Goal: Register for event/course

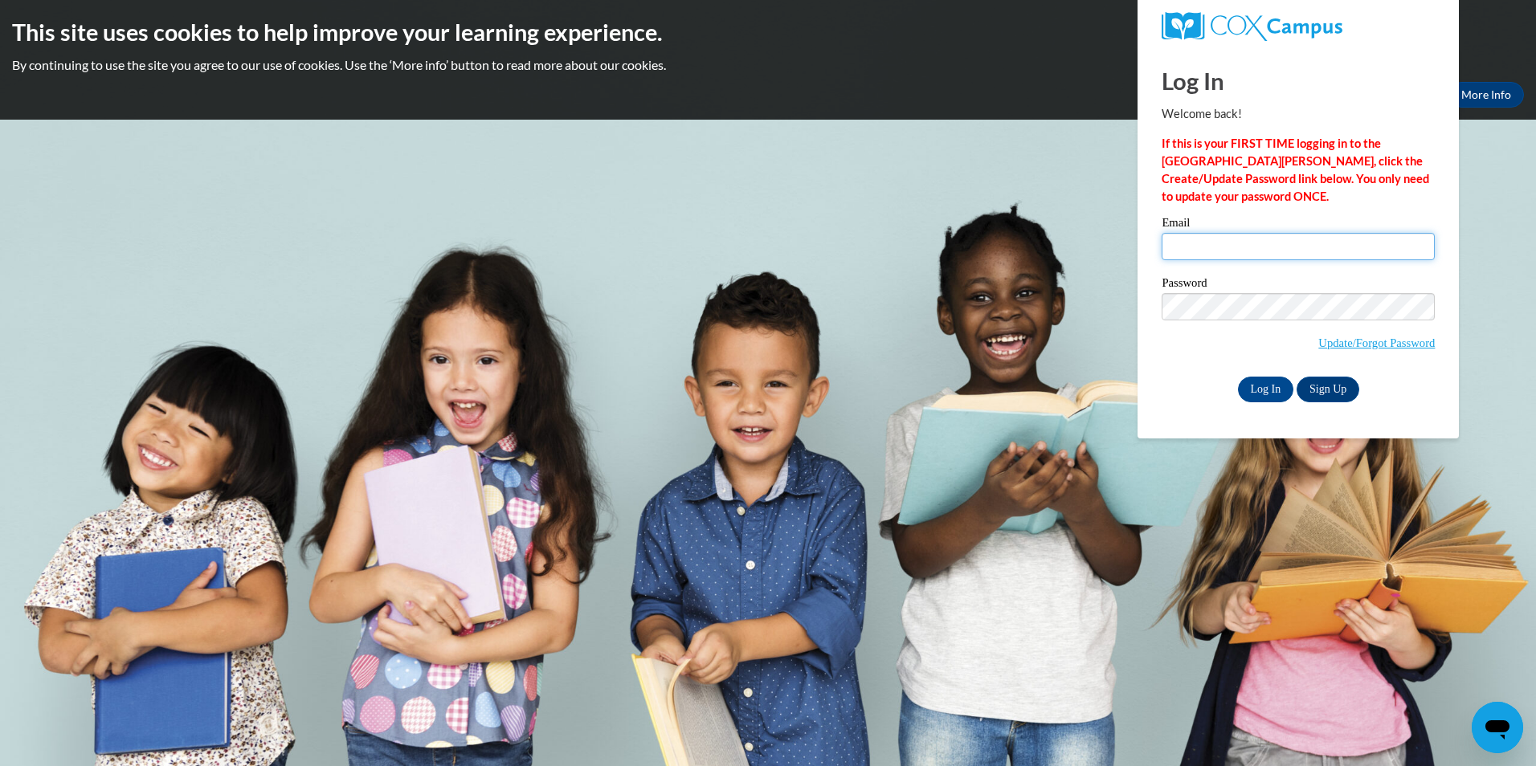
click at [1302, 254] on input "Email" at bounding box center [1297, 246] width 273 height 27
type input "aelmi@student.clayton.edu"
click at [1238, 377] on input "Log In" at bounding box center [1266, 390] width 56 height 26
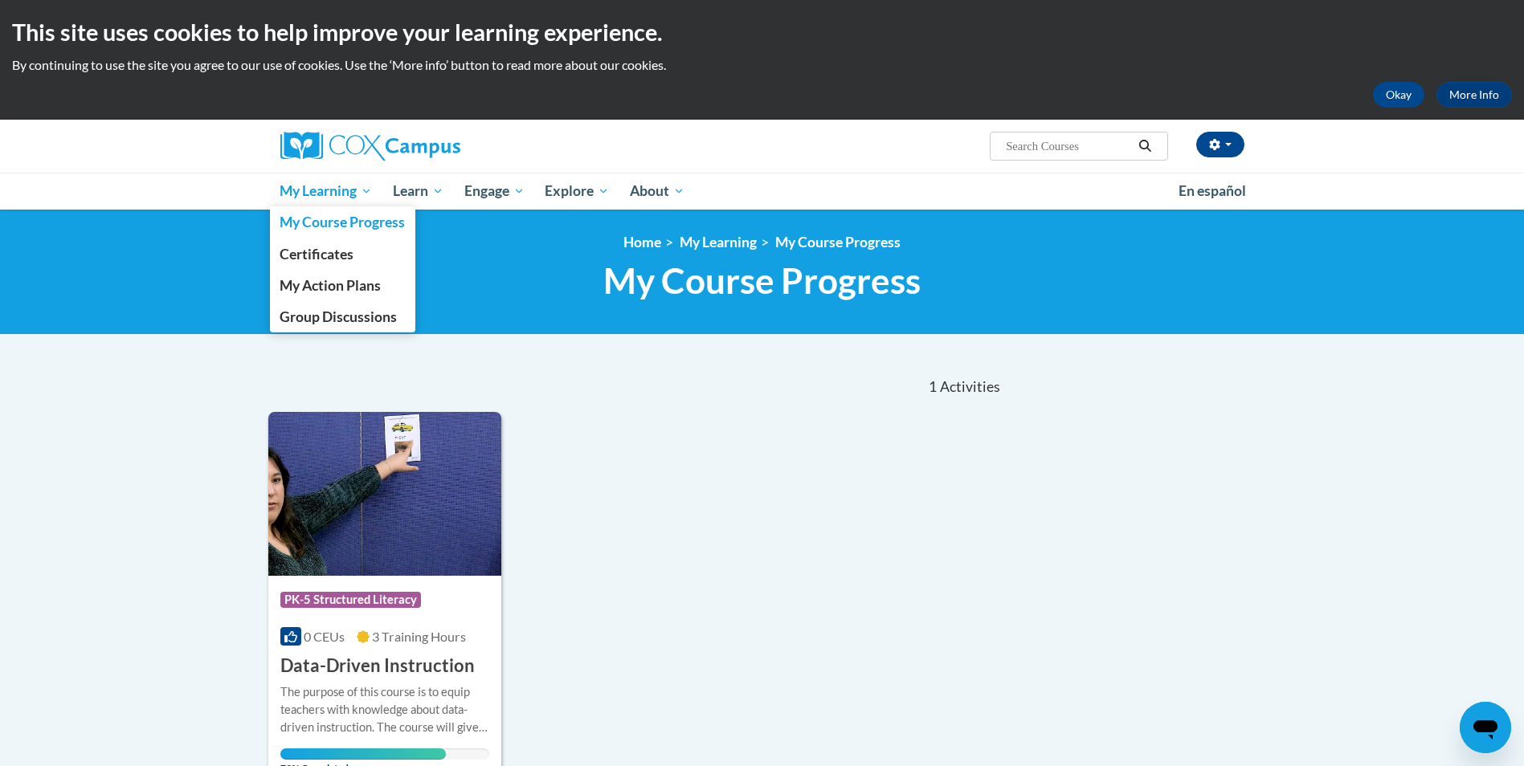
click at [339, 191] on span "My Learning" at bounding box center [326, 191] width 92 height 19
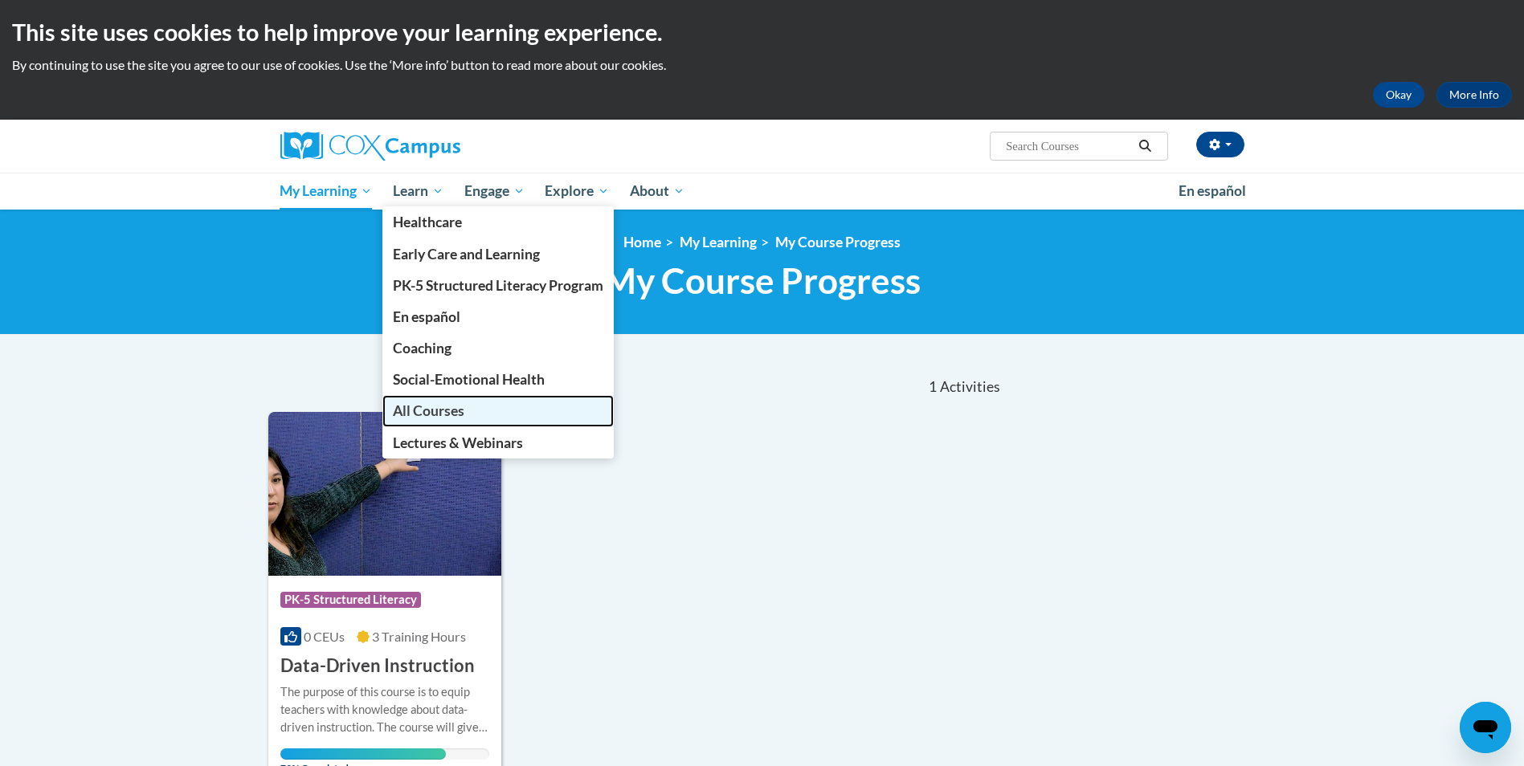
click at [455, 413] on span "All Courses" at bounding box center [428, 410] width 71 height 17
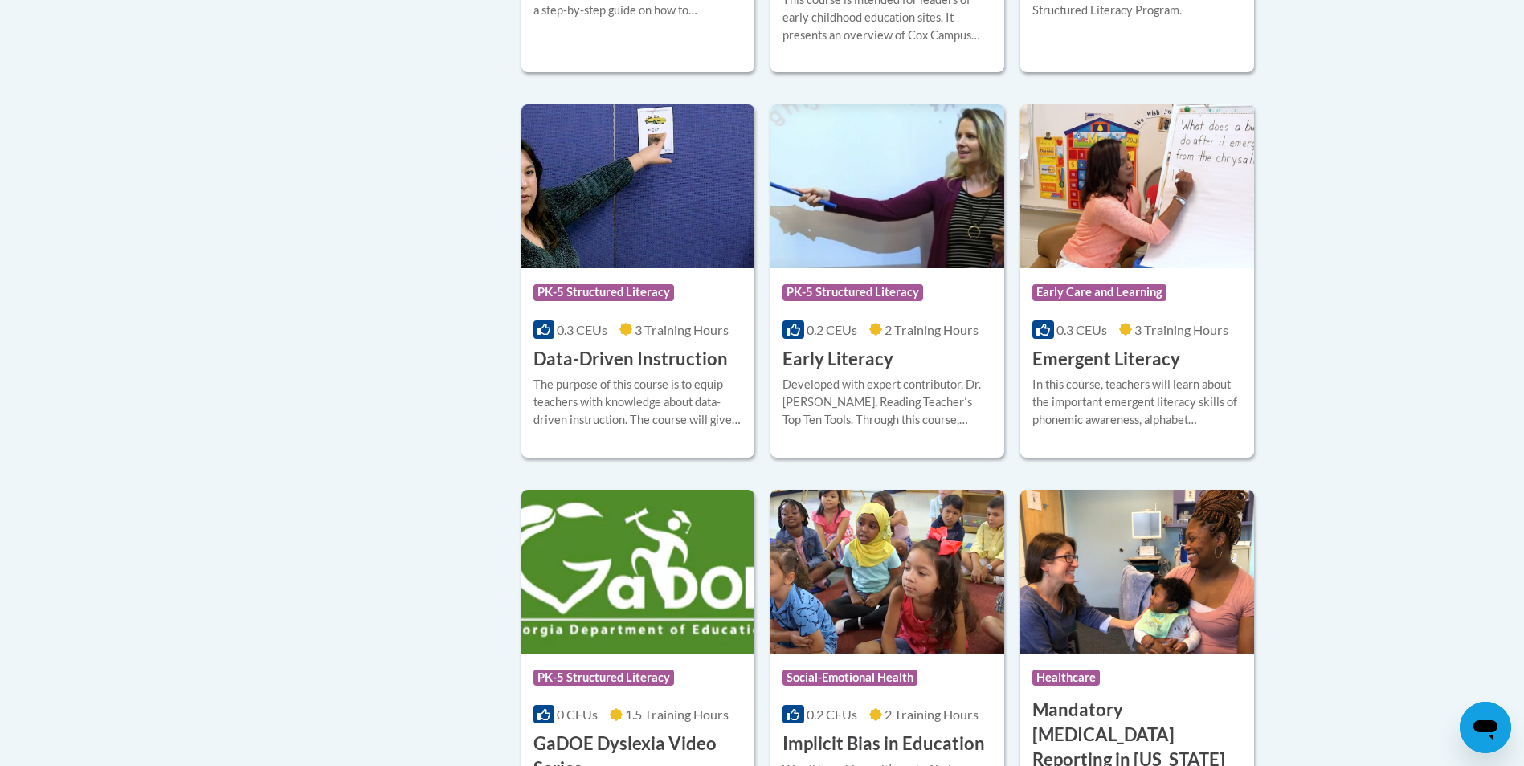
scroll to position [1574, 0]
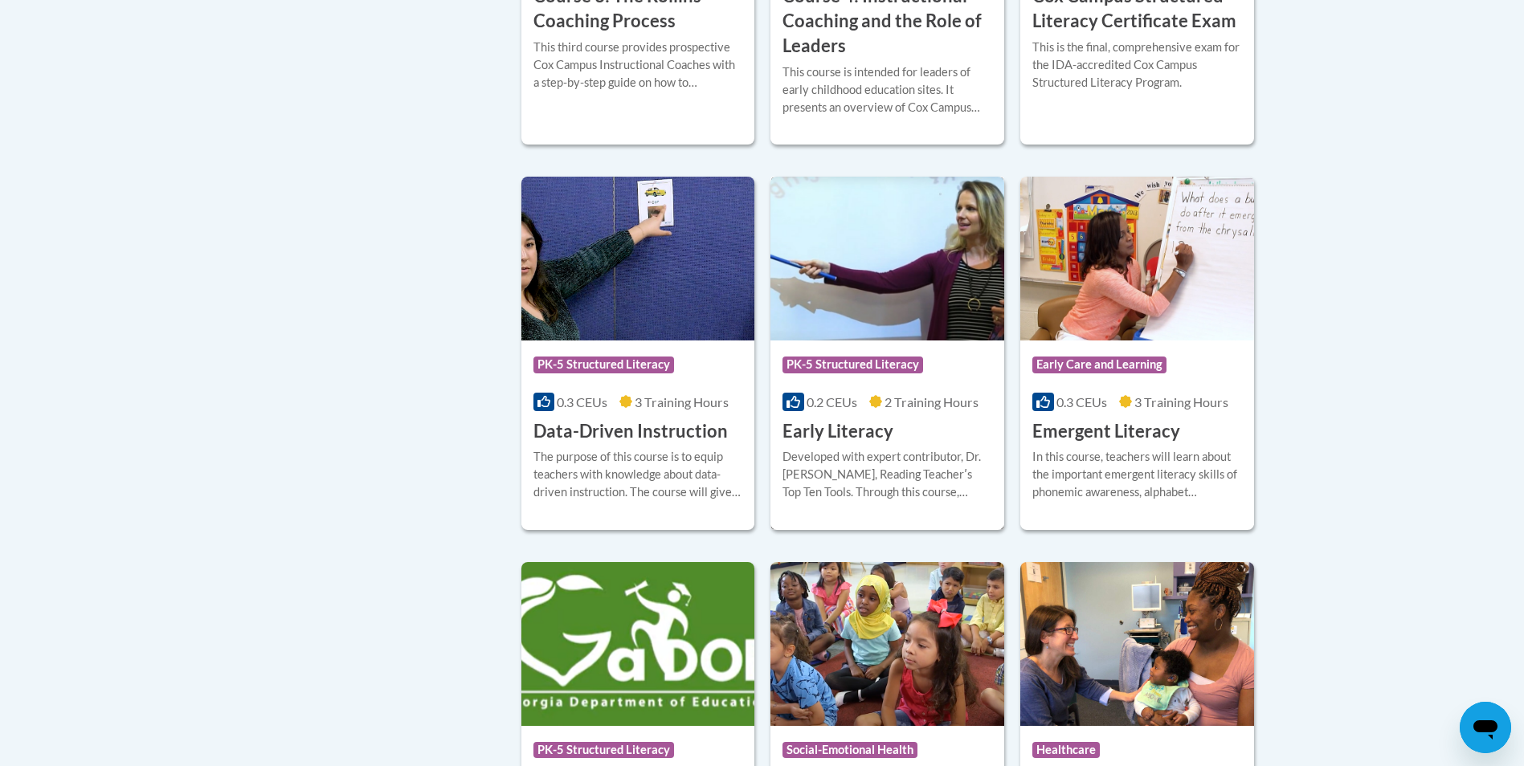
click at [855, 373] on span "PK-5 Structured Literacy" at bounding box center [852, 365] width 141 height 16
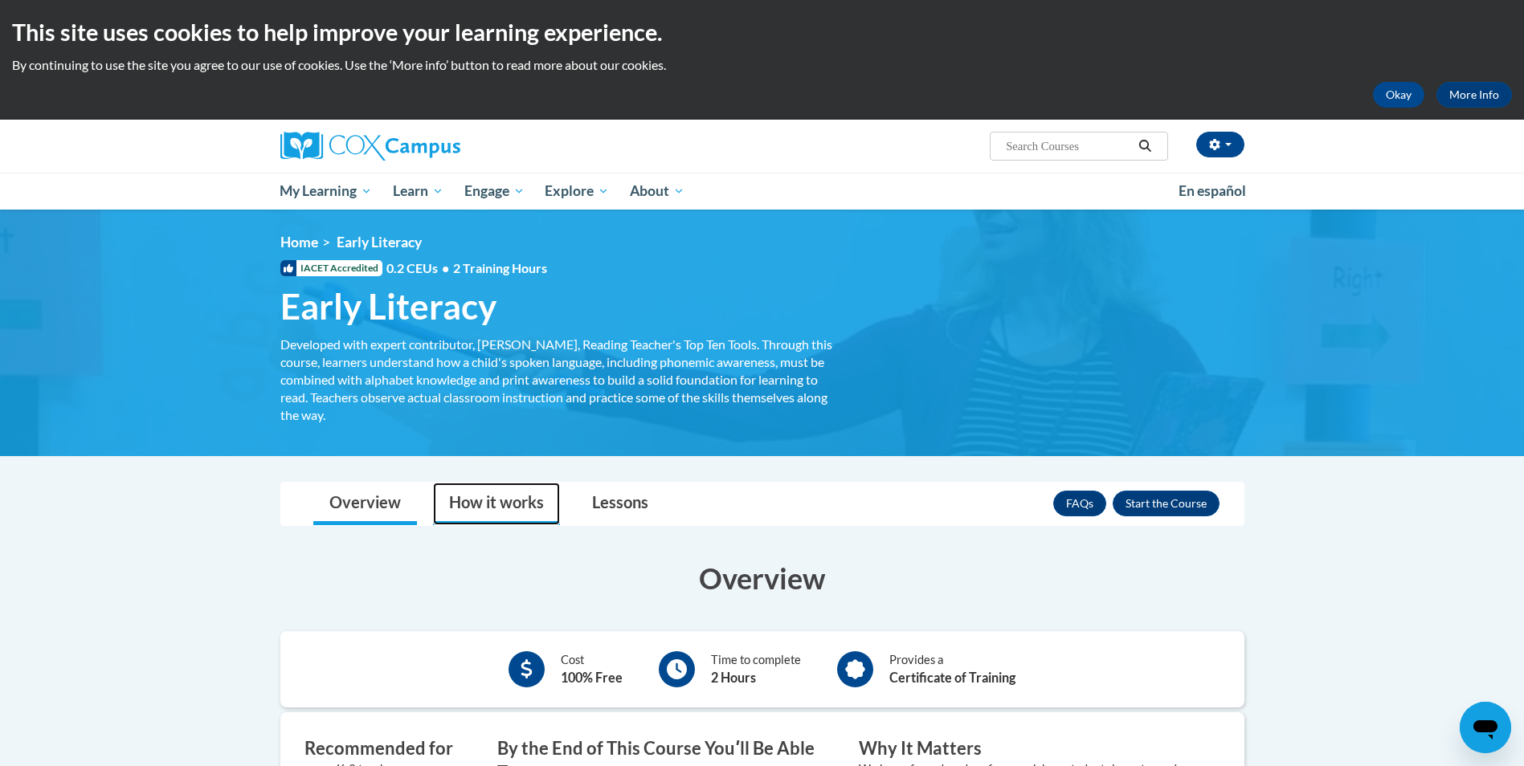
click at [500, 504] on link "How it works" at bounding box center [496, 504] width 127 height 43
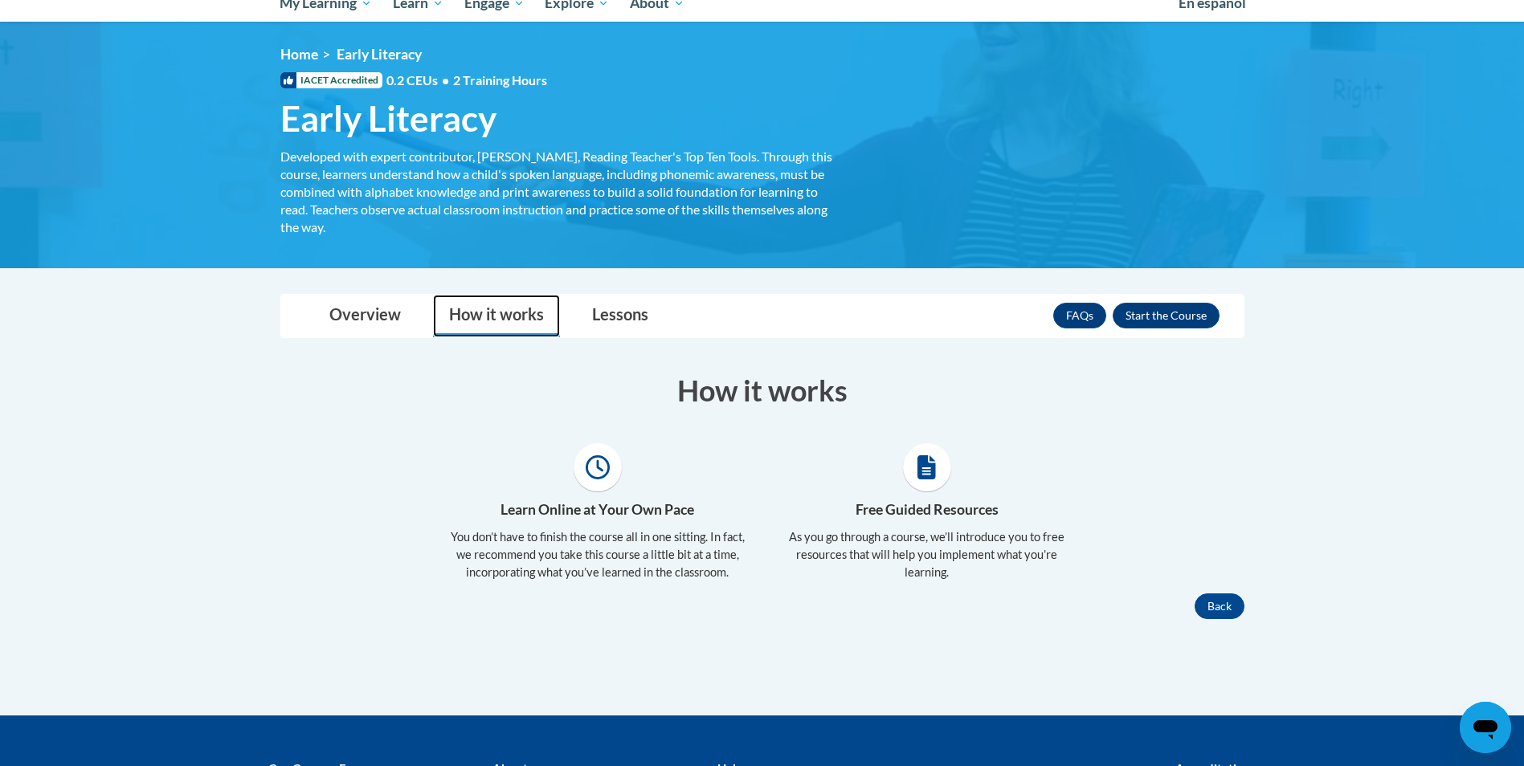
scroll to position [241, 0]
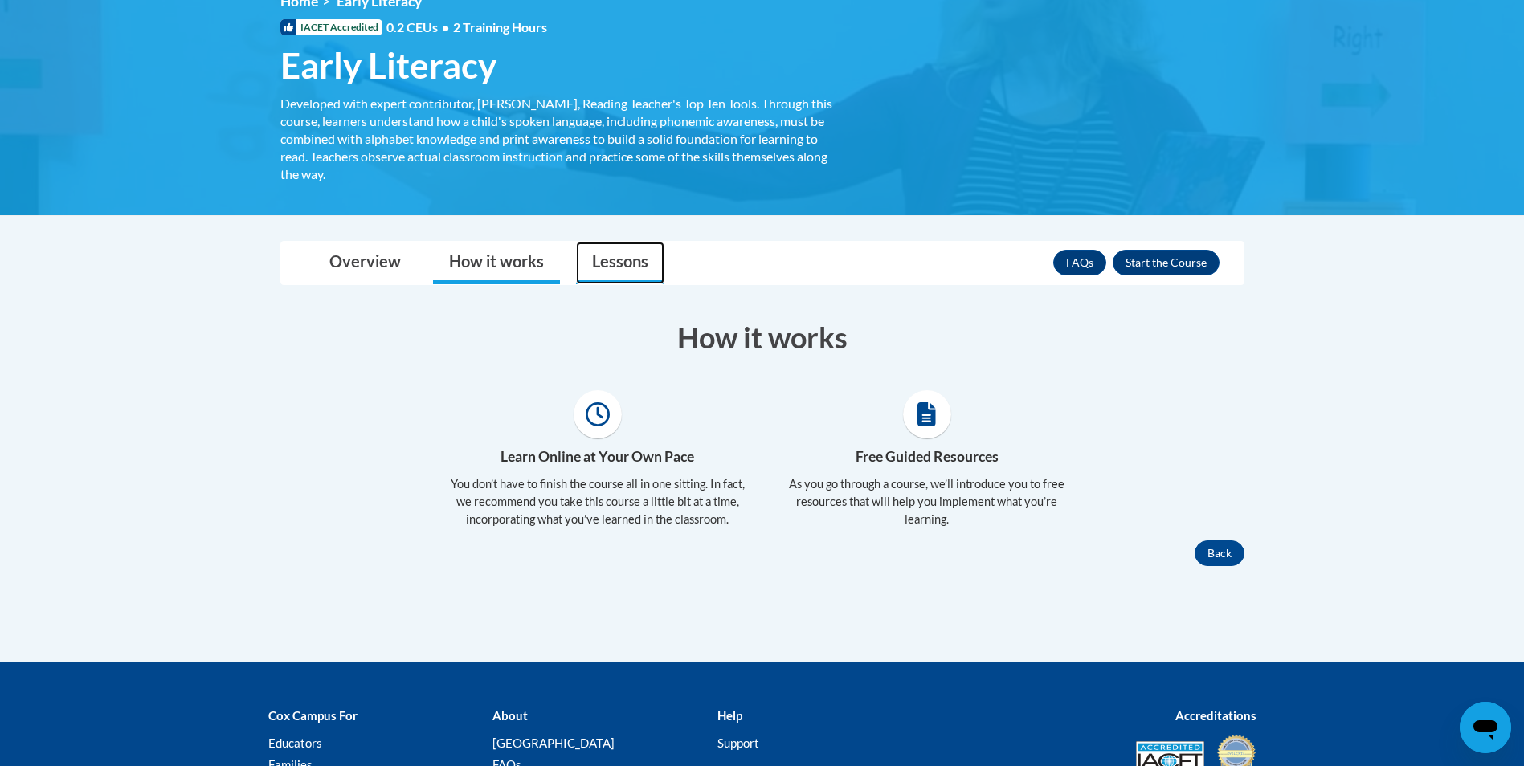
click at [631, 257] on link "Lessons" at bounding box center [620, 263] width 88 height 43
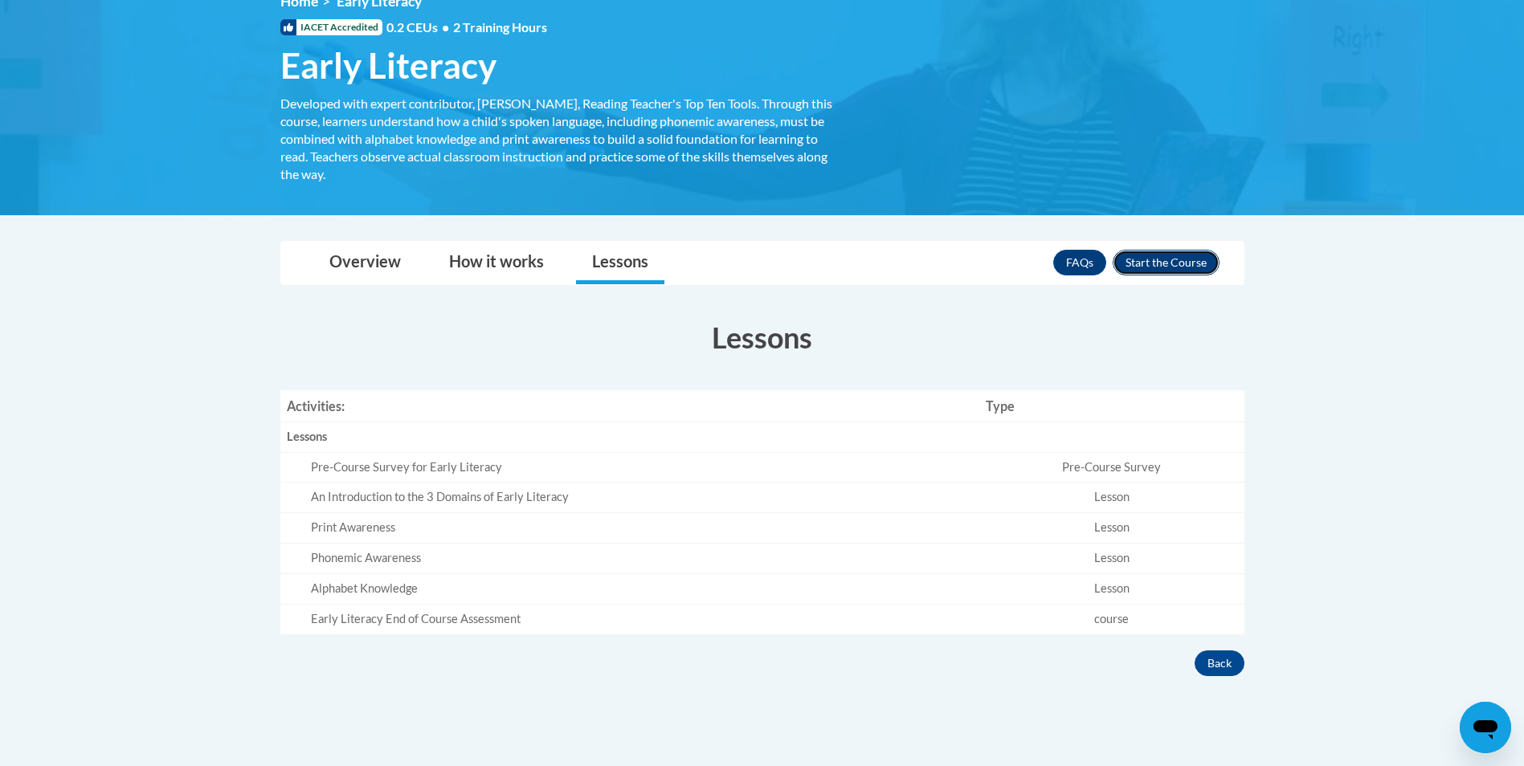
click at [1155, 266] on button "Enroll" at bounding box center [1165, 263] width 107 height 26
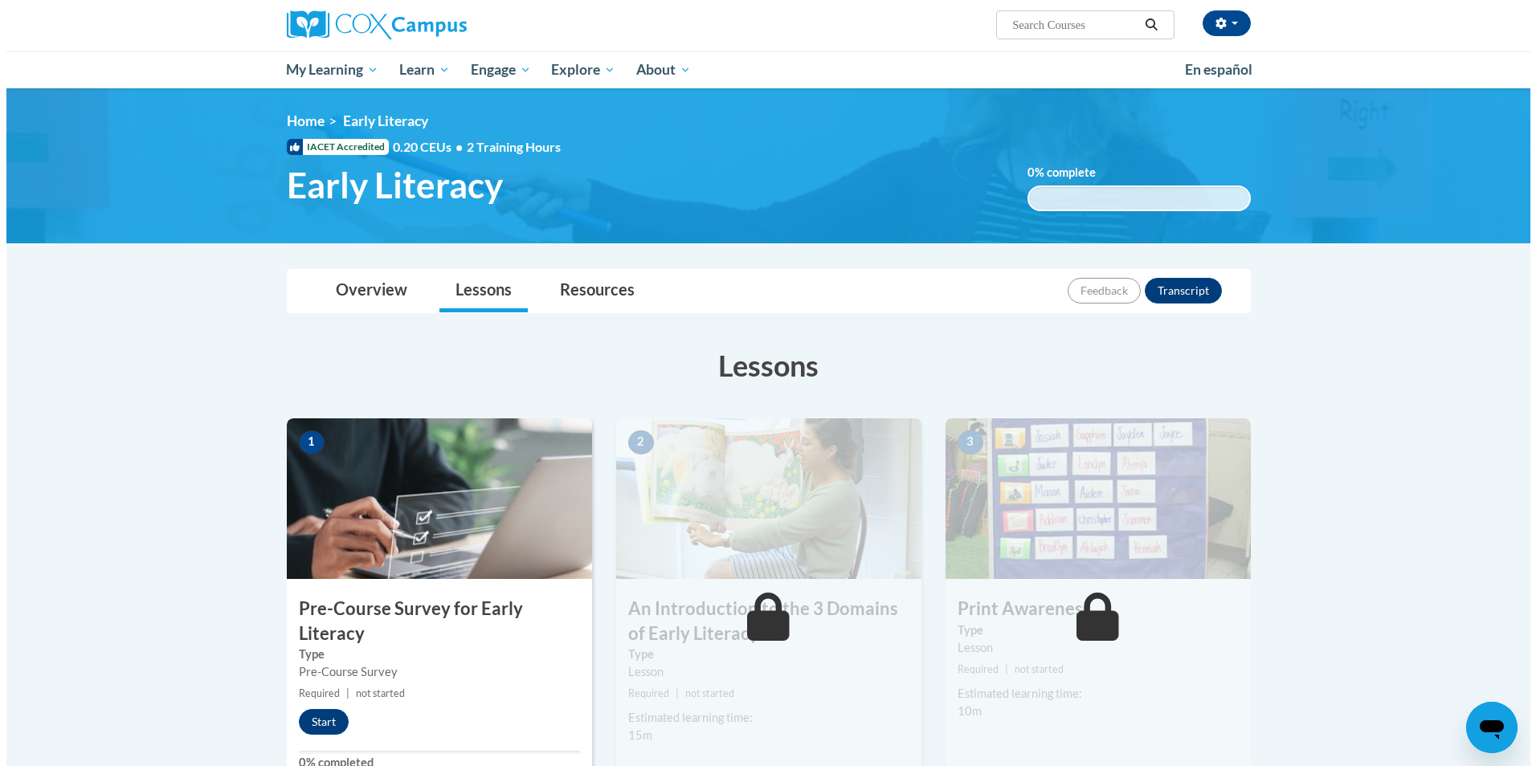
scroll to position [161, 0]
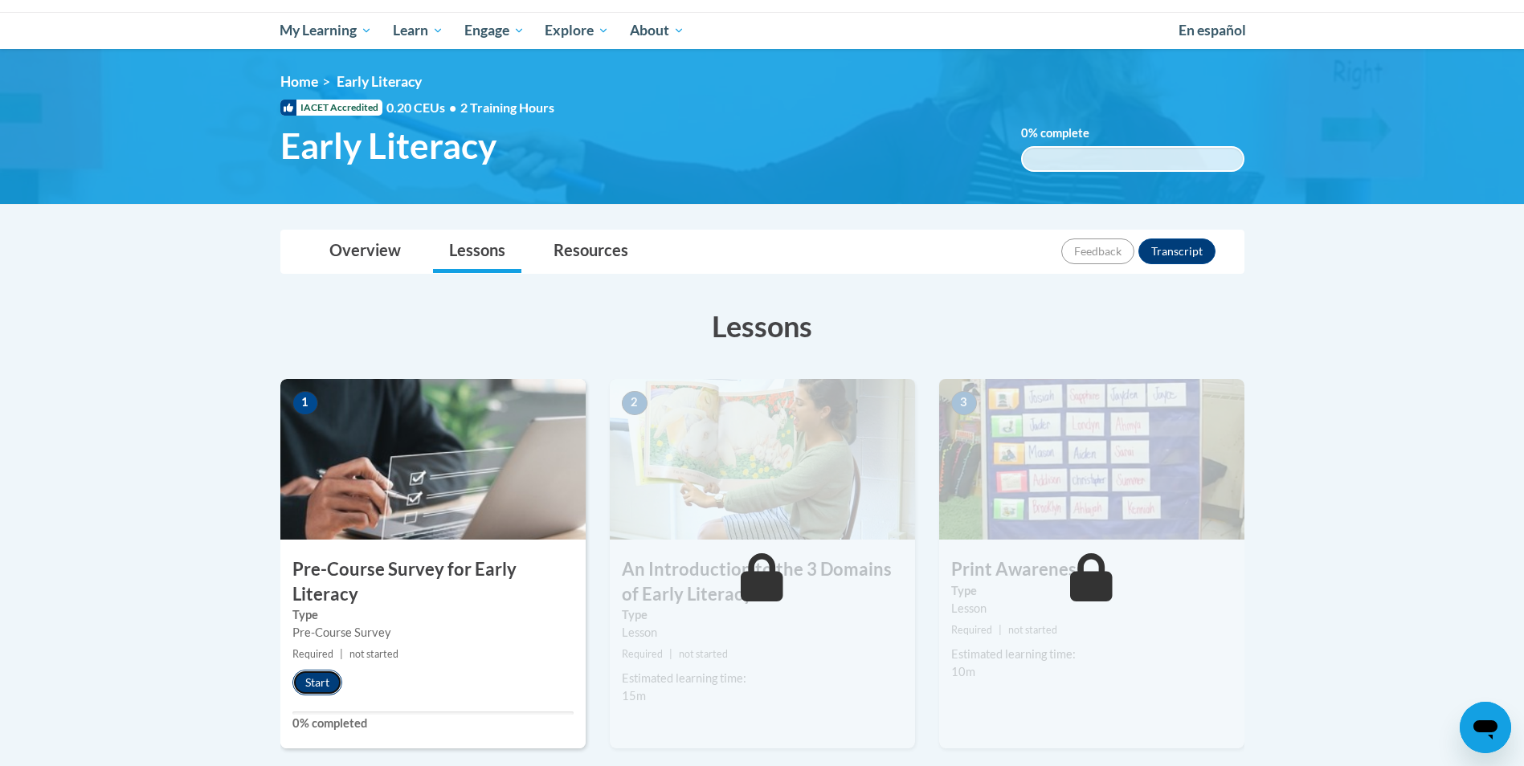
click at [329, 682] on button "Start" at bounding box center [317, 683] width 50 height 26
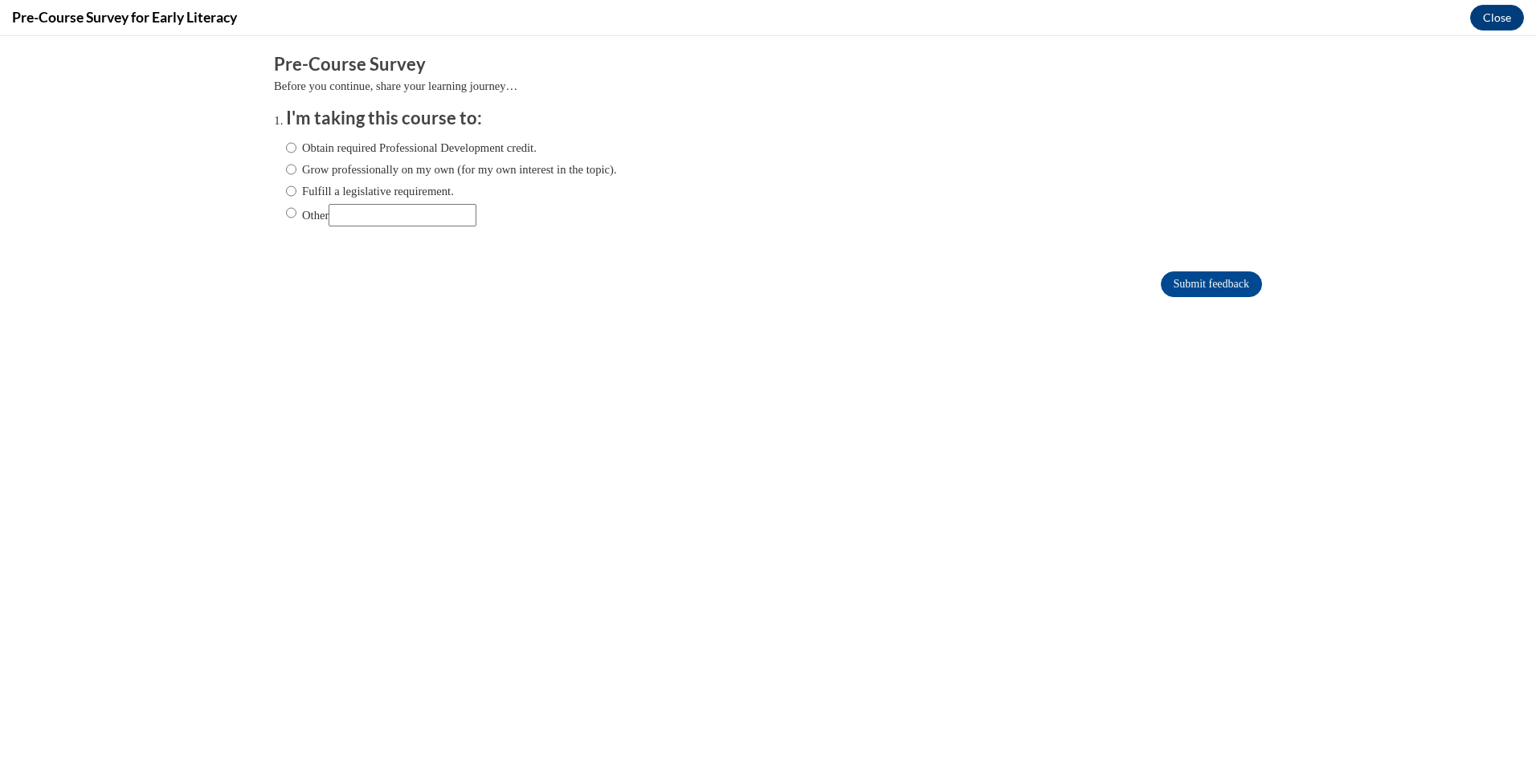
scroll to position [0, 0]
click at [286, 144] on input "Obtain required Professional Development credit." at bounding box center [291, 148] width 10 height 18
radio input "true"
click at [1189, 285] on input "Submit feedback" at bounding box center [1211, 284] width 101 height 26
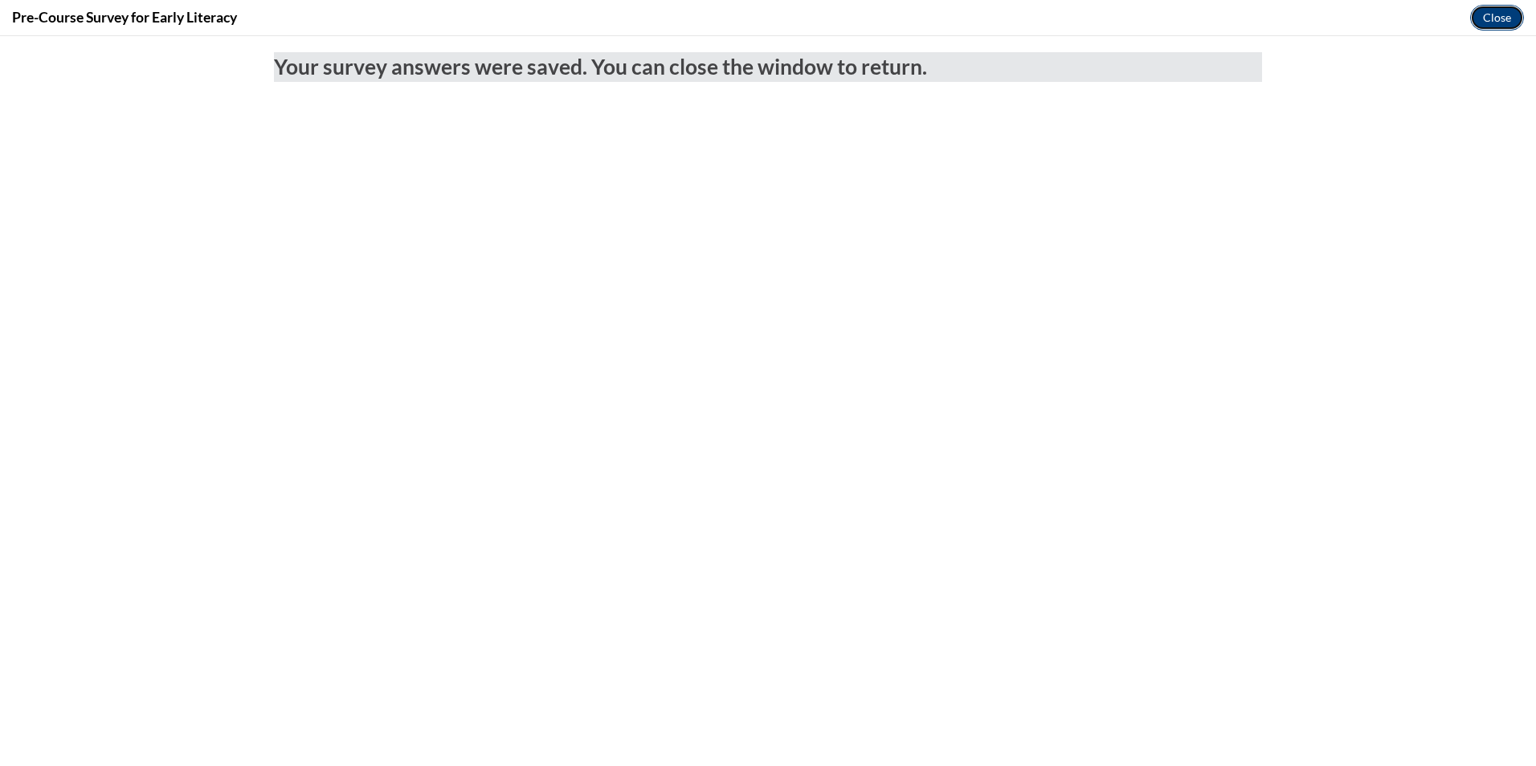
click at [1487, 11] on button "Close" at bounding box center [1497, 18] width 54 height 26
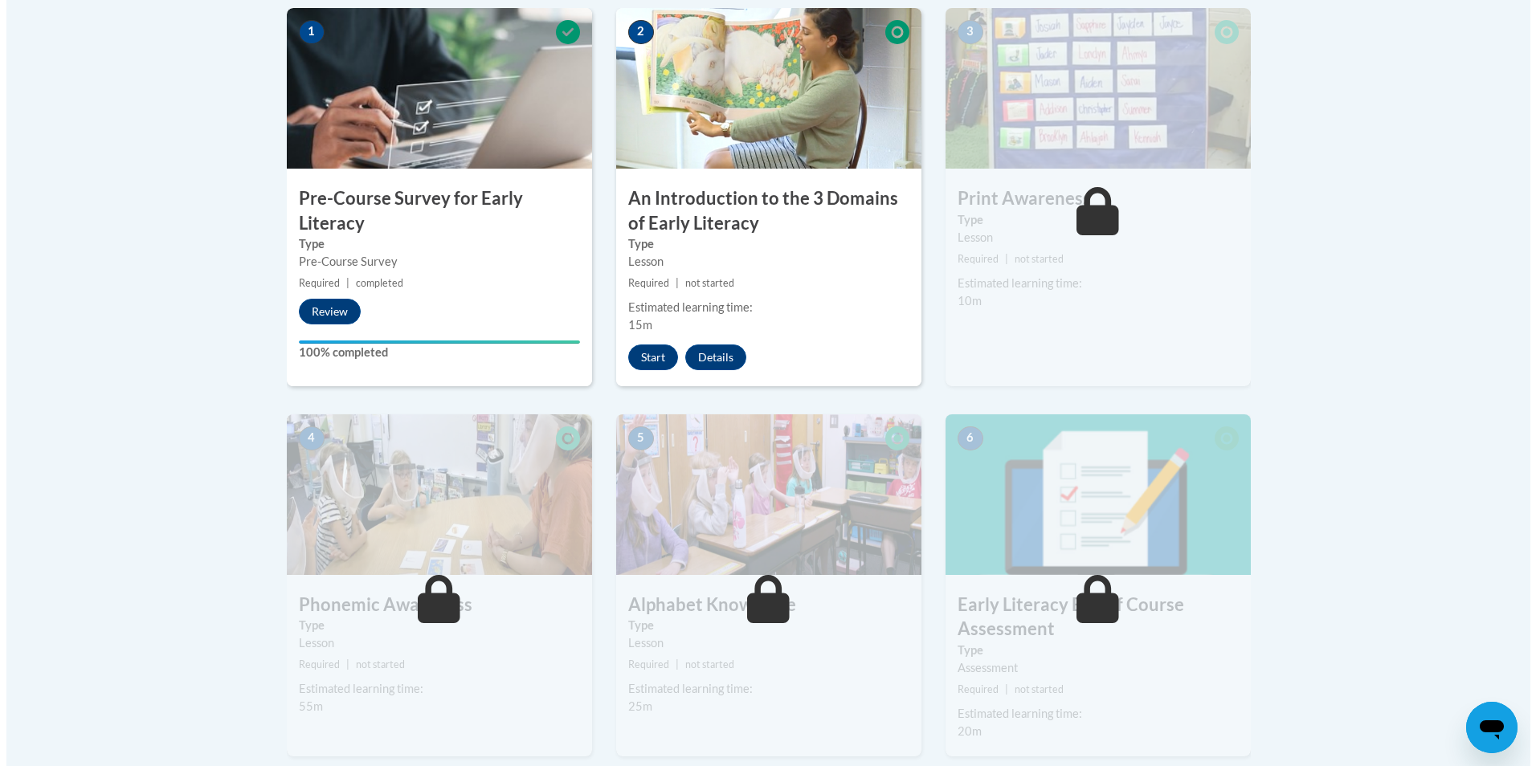
scroll to position [451, 0]
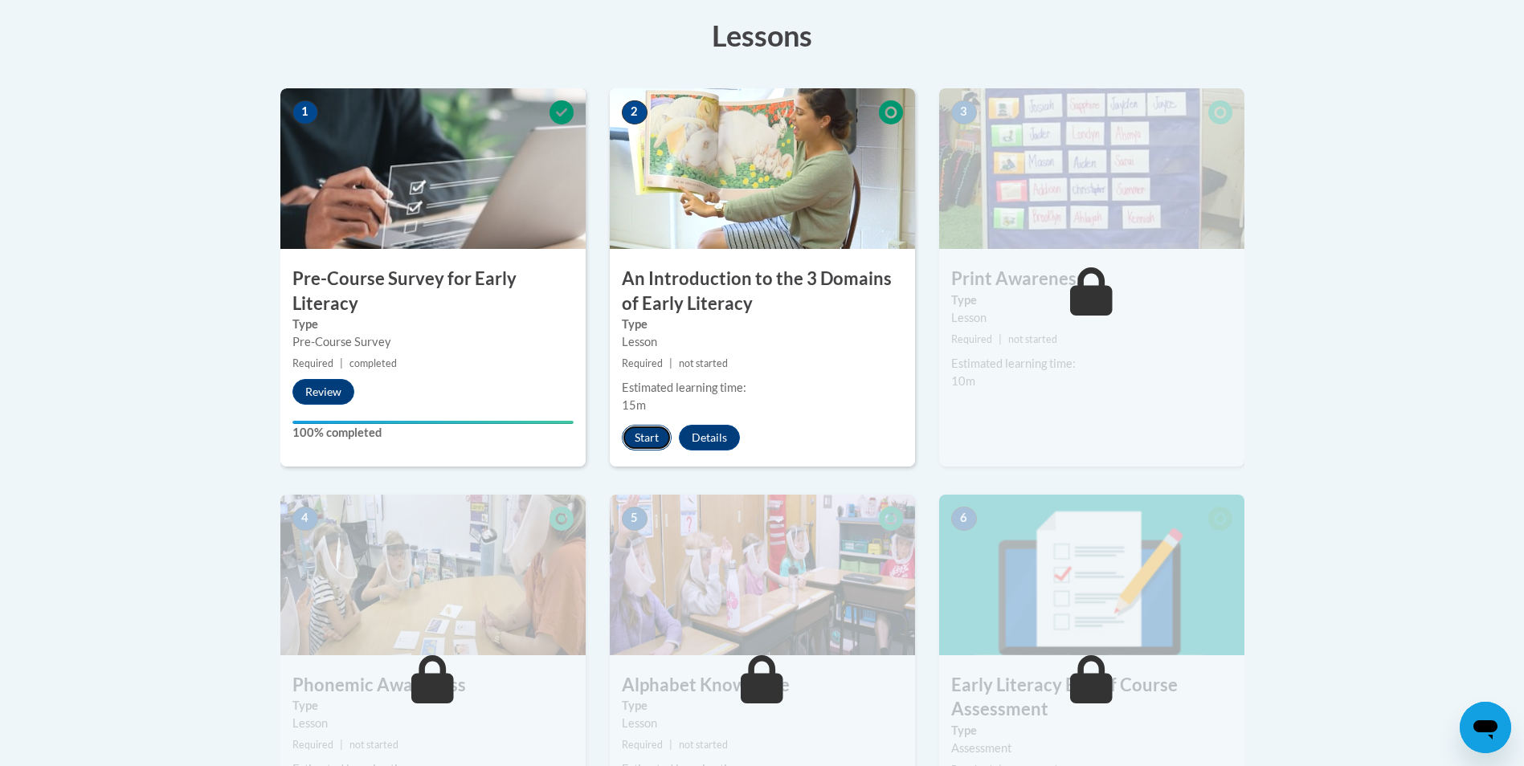
click at [645, 437] on button "Start" at bounding box center [647, 438] width 50 height 26
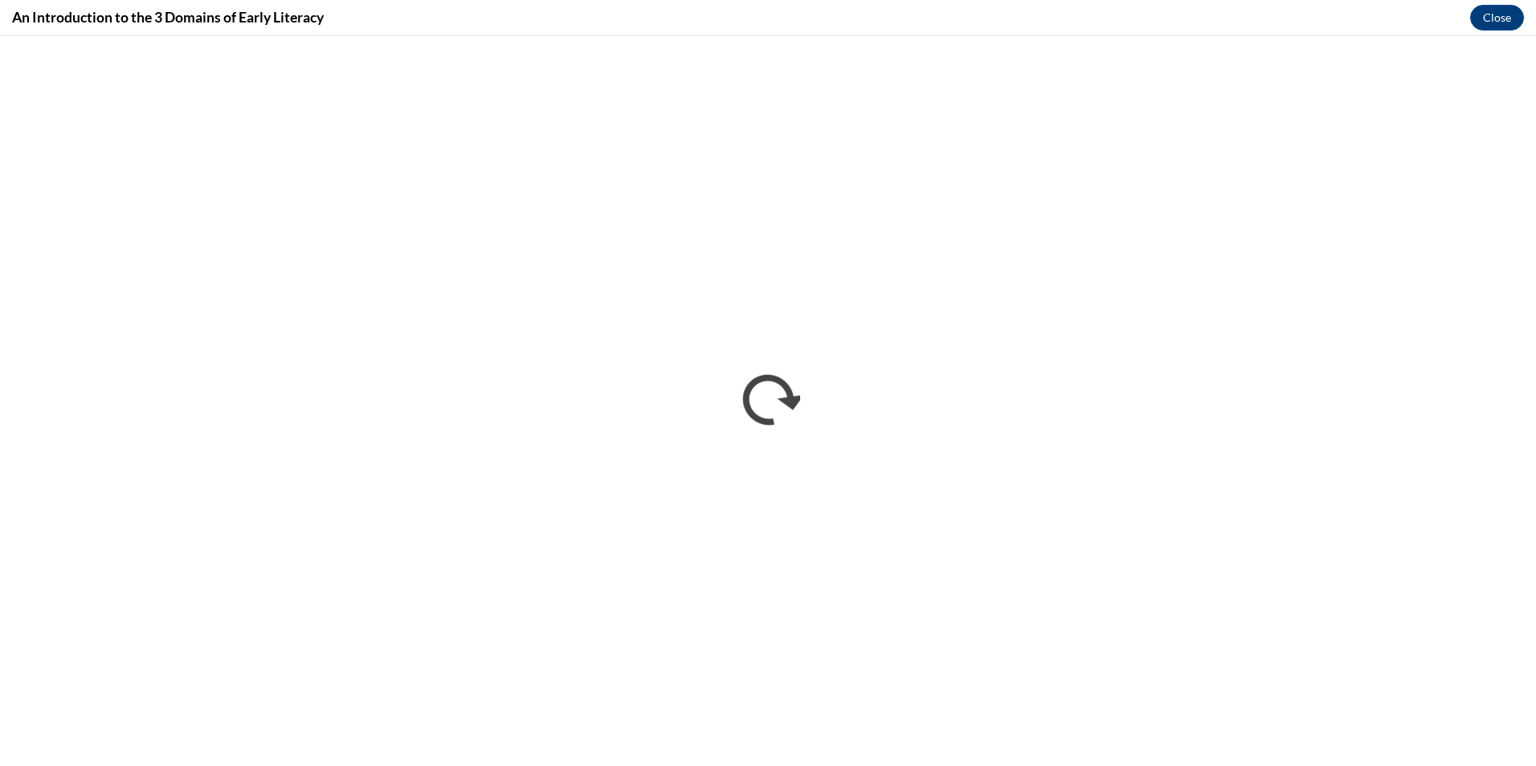
scroll to position [0, 0]
